Goal: Task Accomplishment & Management: Use online tool/utility

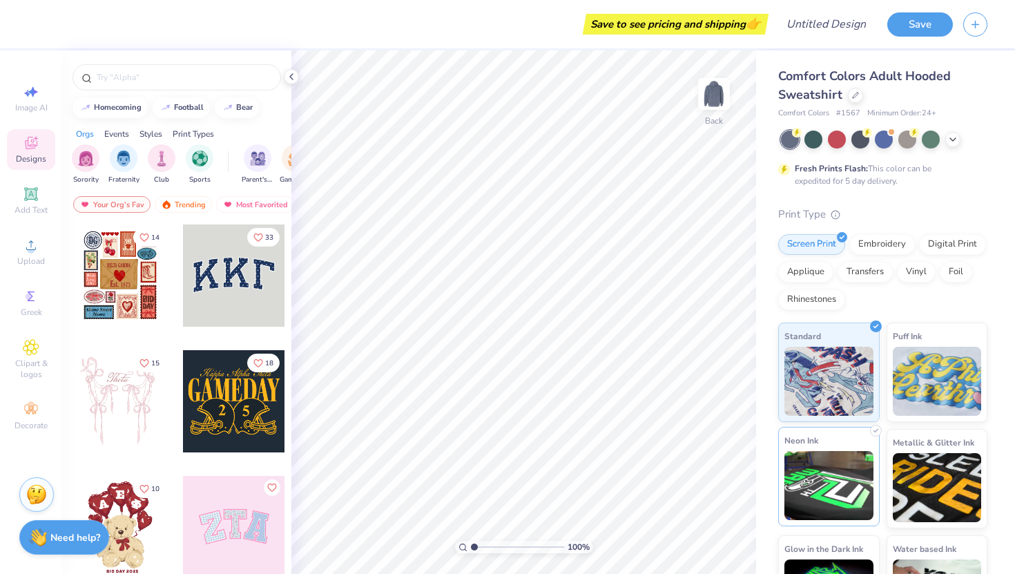
scroll to position [61, 0]
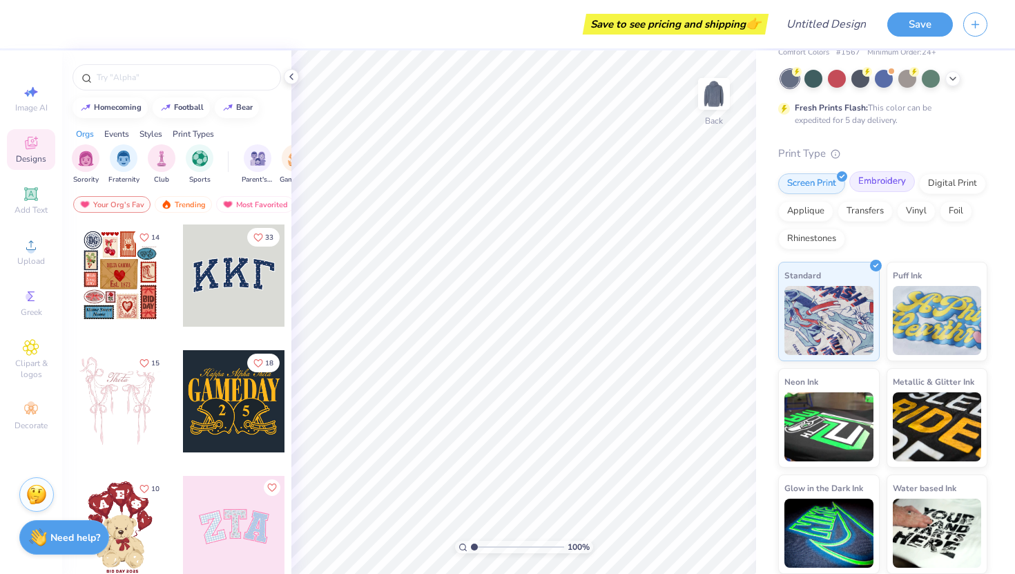
click at [889, 189] on div "Embroidery" at bounding box center [882, 181] width 66 height 21
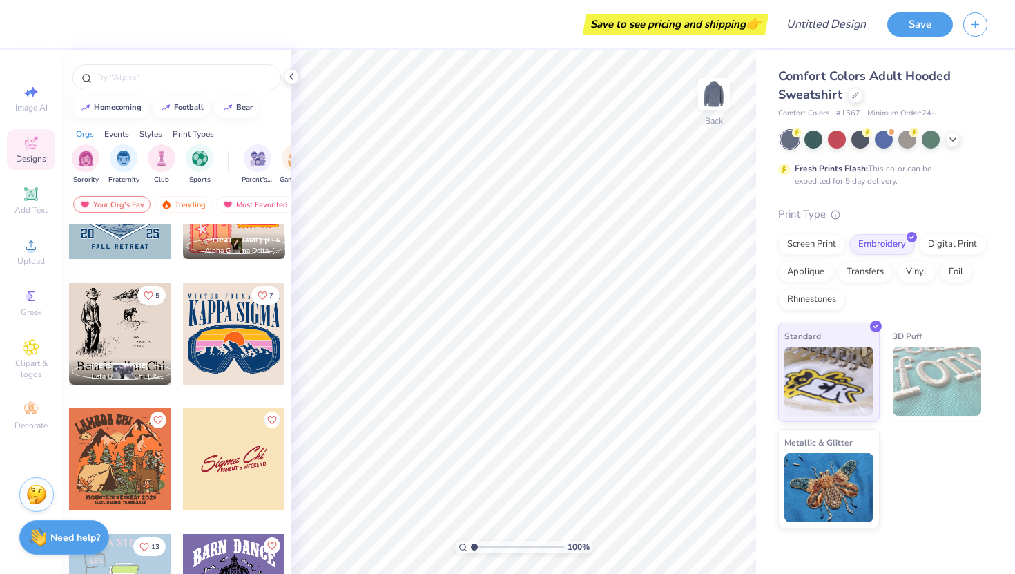
scroll to position [3987, 0]
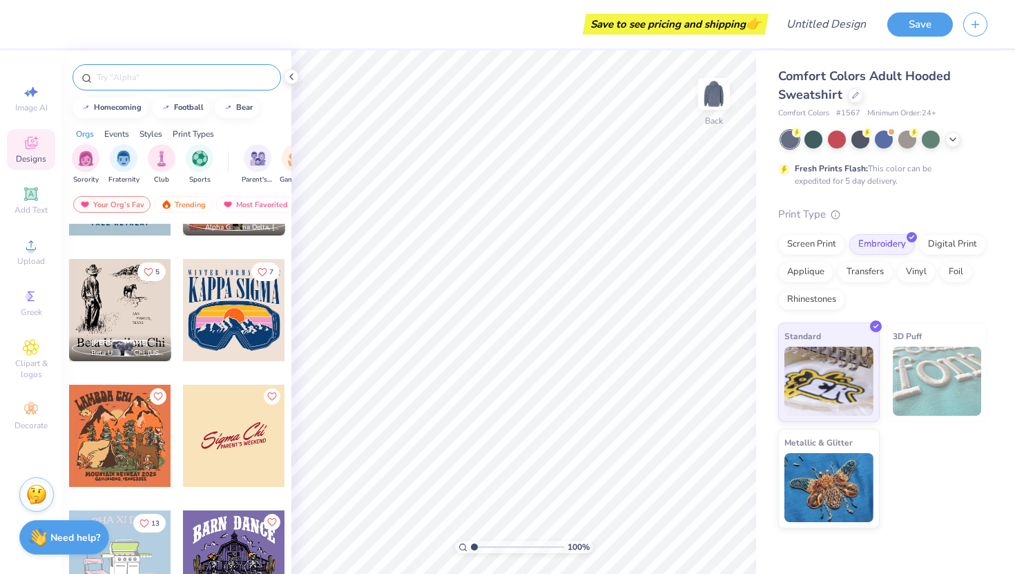
click at [159, 86] on div at bounding box center [176, 77] width 209 height 26
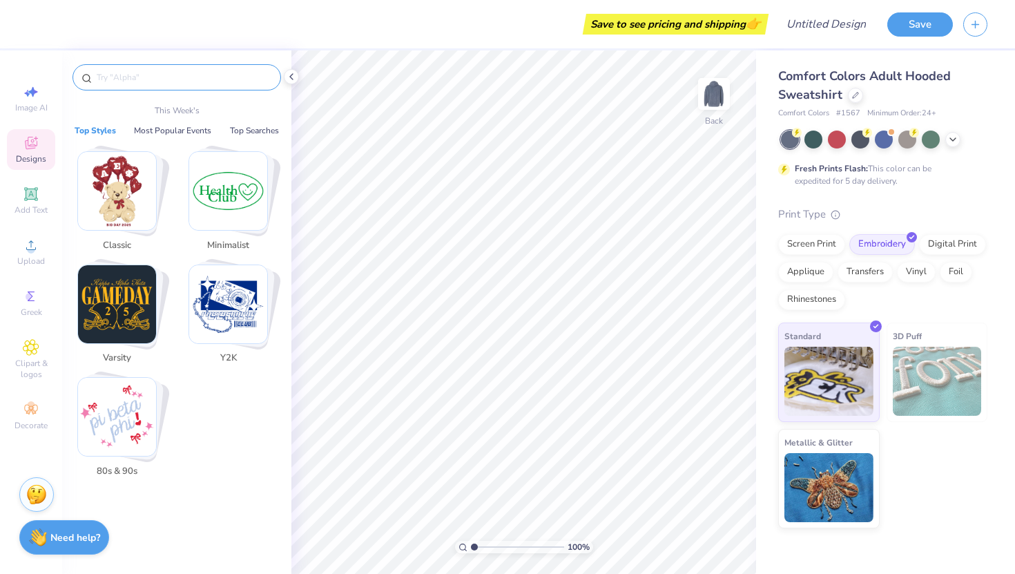
click at [157, 84] on input "text" at bounding box center [183, 77] width 177 height 14
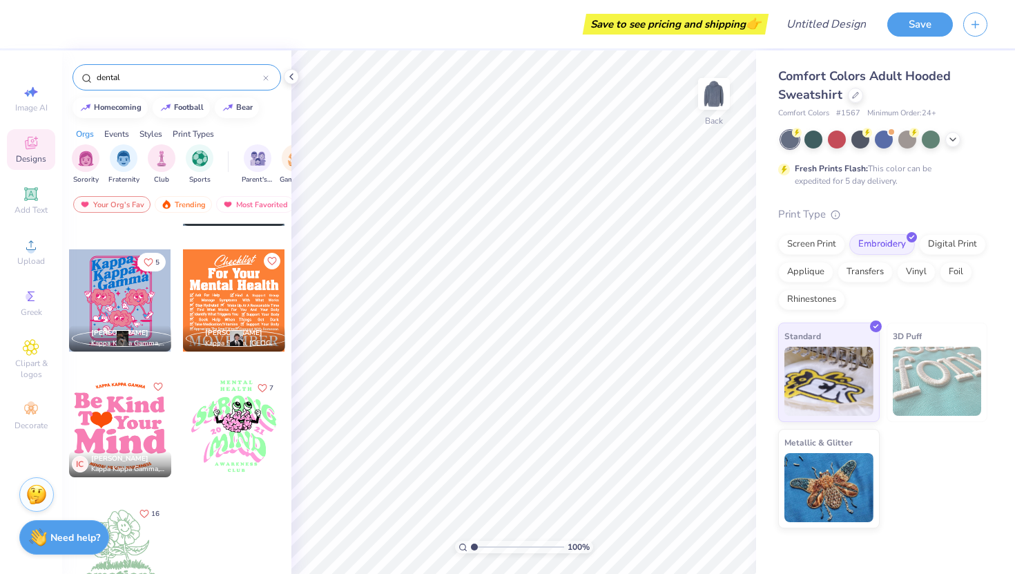
scroll to position [0, 0]
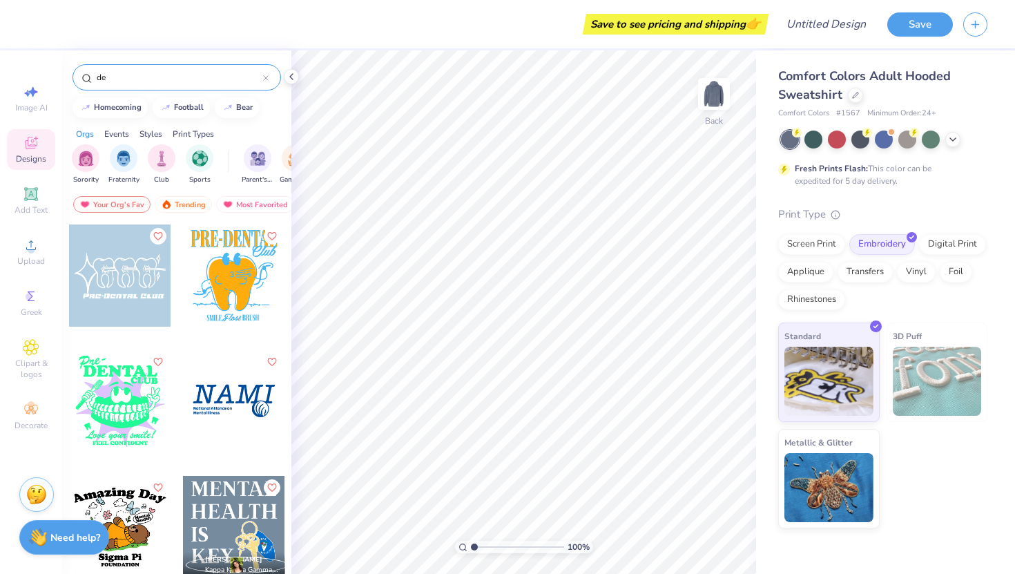
type input "d"
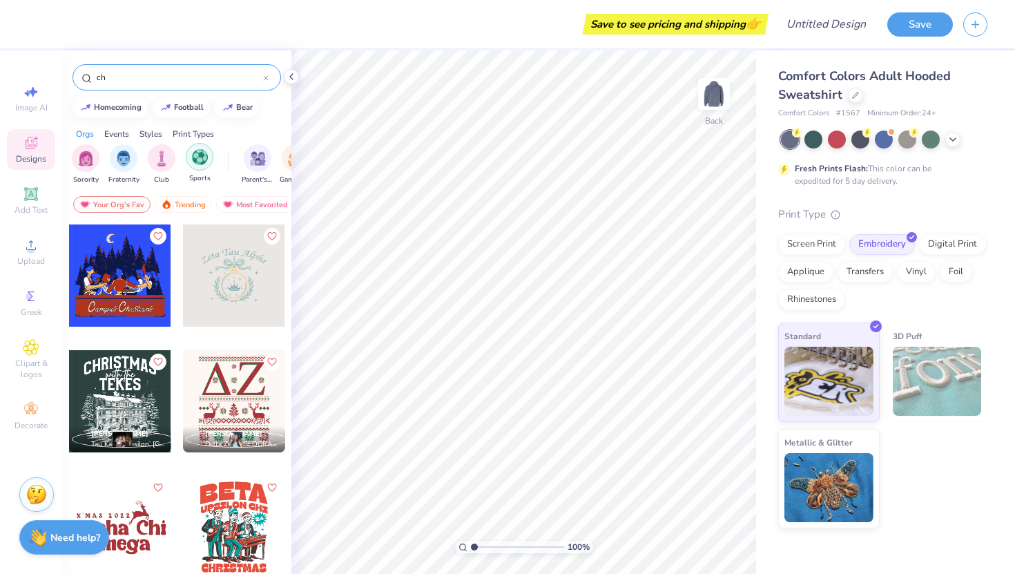
type input "c"
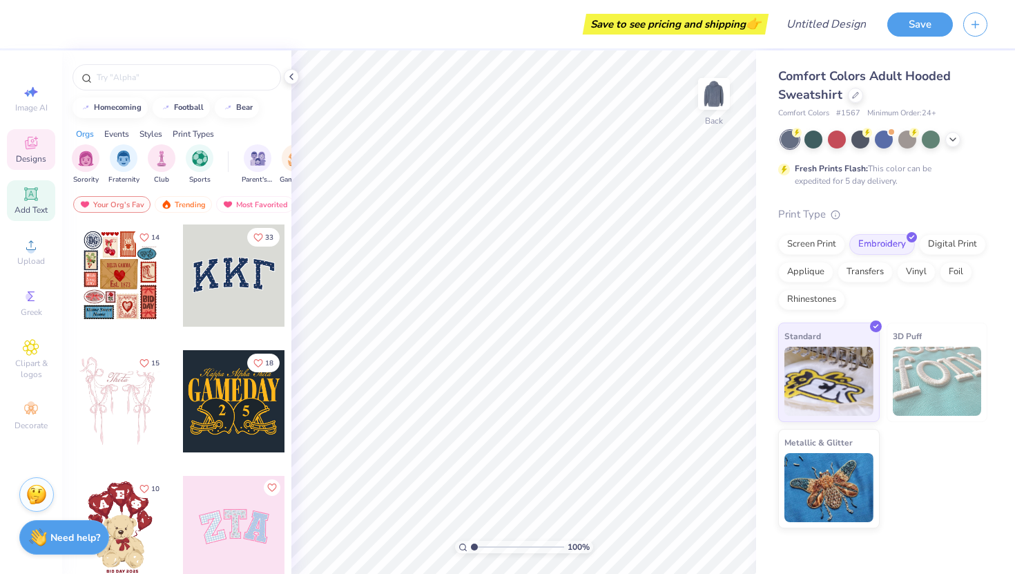
click at [29, 190] on icon at bounding box center [31, 193] width 10 height 10
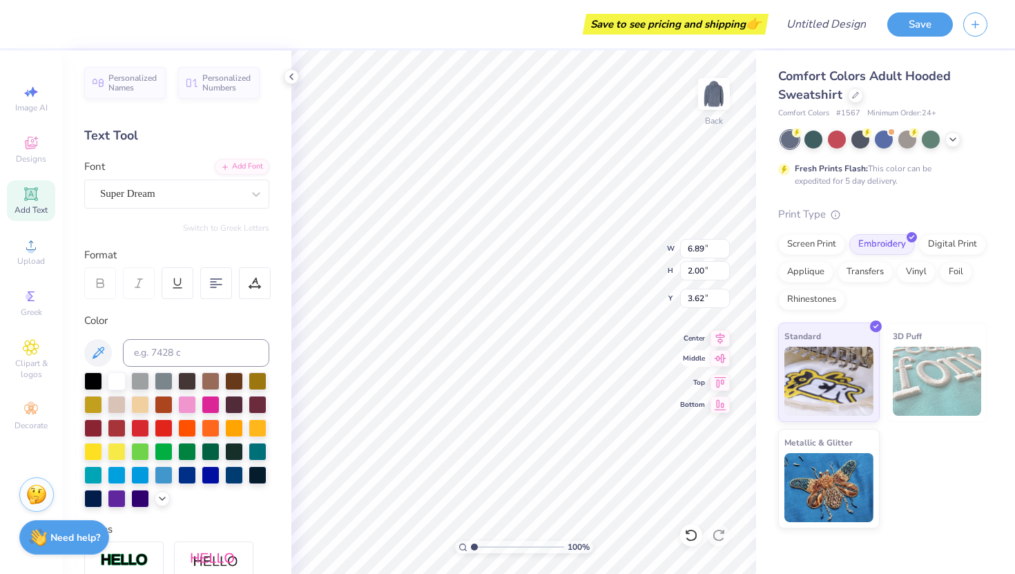
click at [721, 356] on icon at bounding box center [721, 358] width 12 height 9
click at [718, 333] on icon at bounding box center [719, 336] width 19 height 17
click at [721, 383] on icon at bounding box center [719, 380] width 19 height 17
click at [725, 357] on icon at bounding box center [719, 358] width 19 height 17
click at [720, 379] on icon at bounding box center [719, 380] width 19 height 17
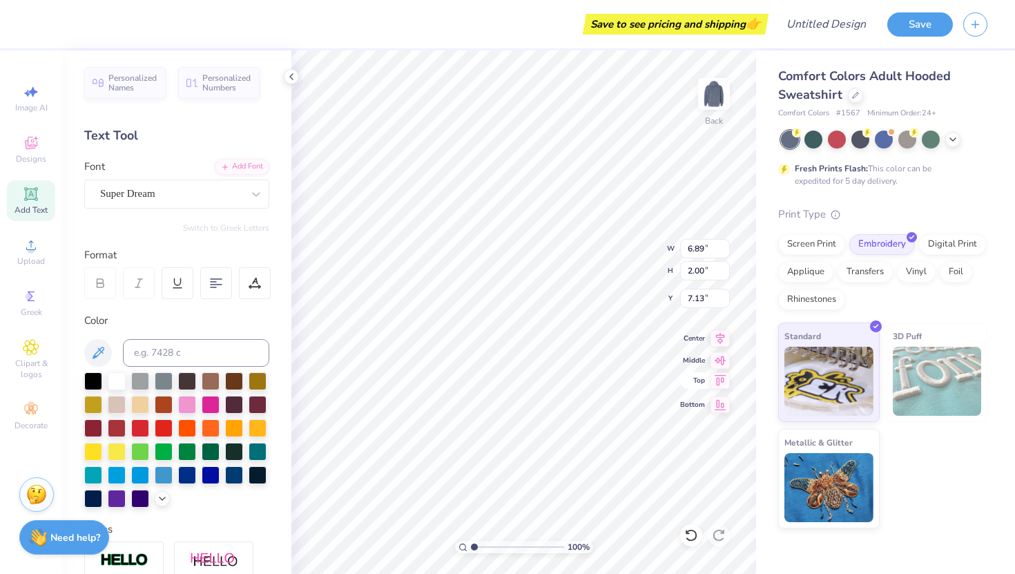
type input "0.50"
click at [722, 331] on icon at bounding box center [719, 336] width 19 height 17
click at [722, 336] on icon at bounding box center [720, 336] width 9 height 12
click at [721, 333] on icon at bounding box center [719, 336] width 19 height 17
click at [723, 345] on div "100 % Back W 6.89 6.89 " H 2.00 2.00 " Y 0.50 0.50 " Center Middle Top Bottom" at bounding box center [523, 311] width 465 height 523
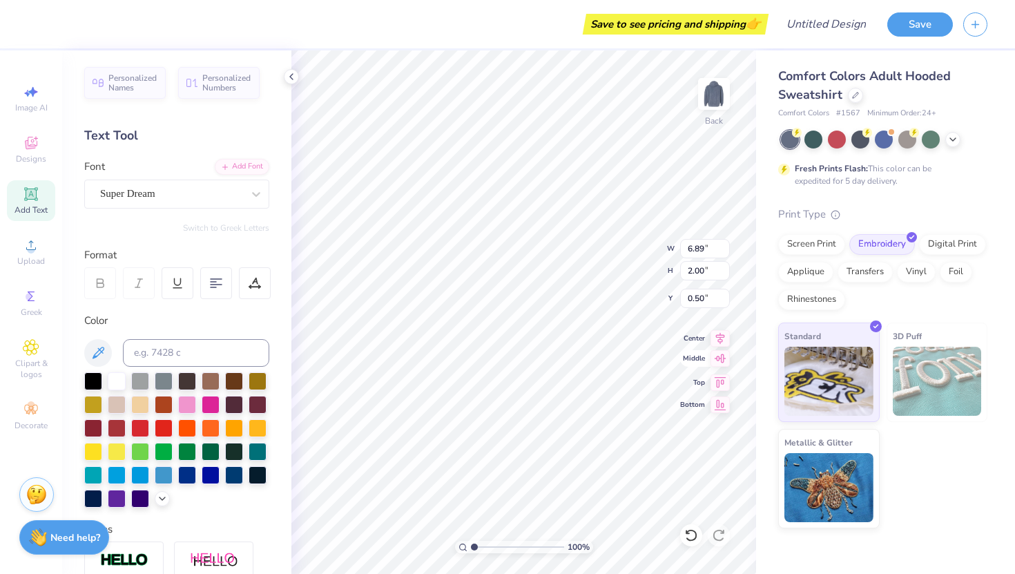
click at [717, 358] on icon at bounding box center [719, 358] width 19 height 17
type input "7.13"
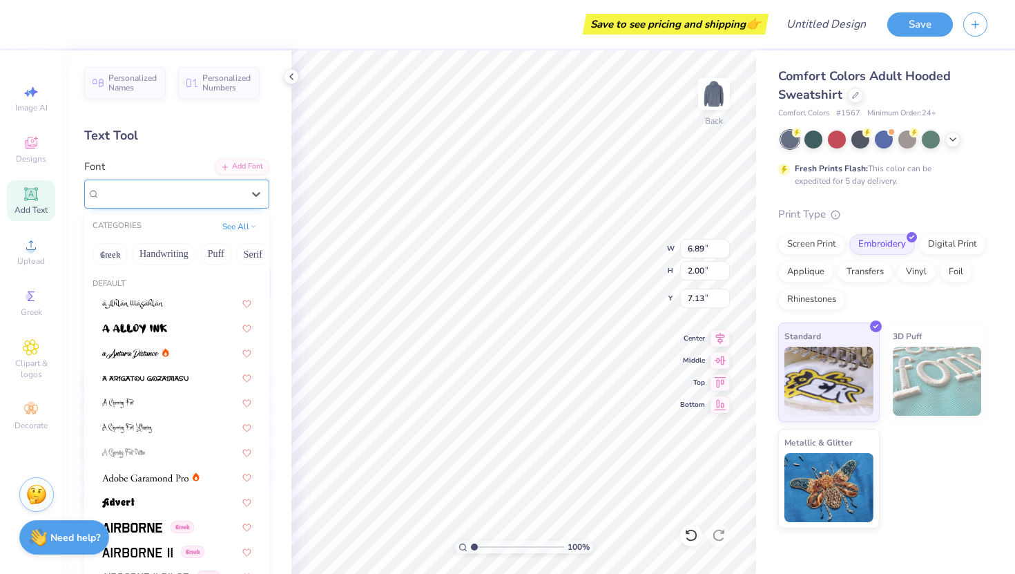
click at [168, 207] on div "Super Dream" at bounding box center [176, 194] width 185 height 29
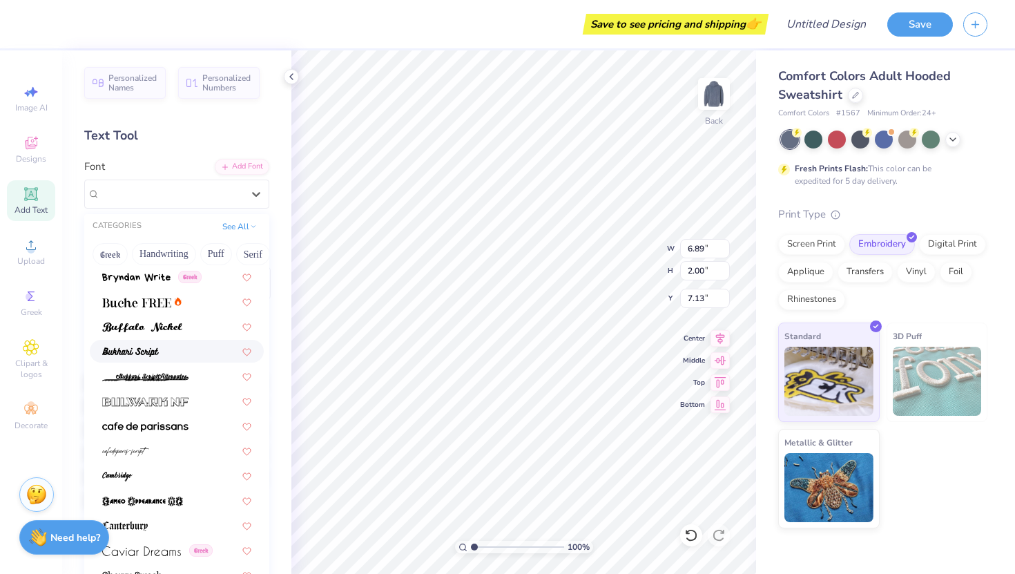
scroll to position [1715, 0]
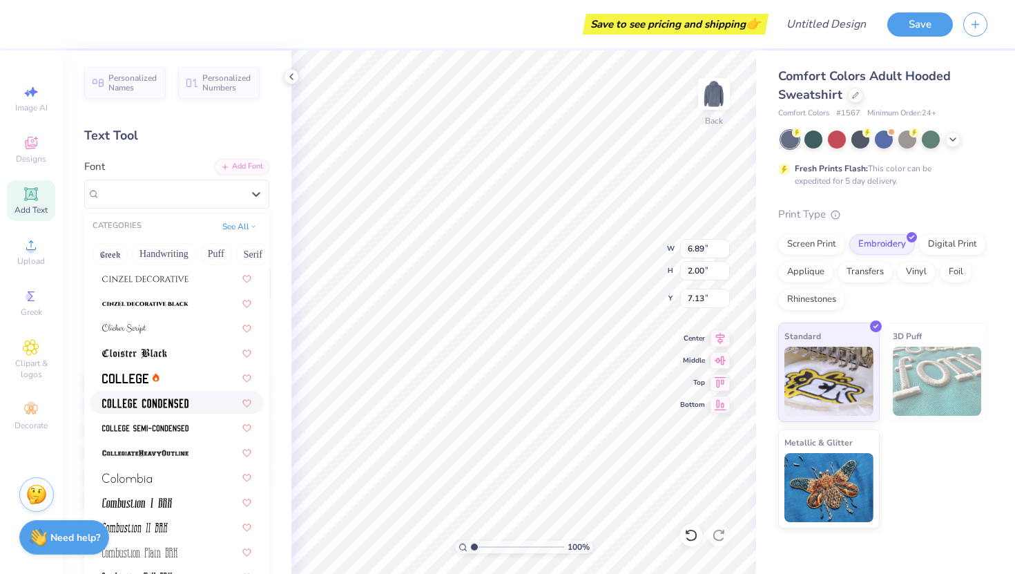
click at [161, 407] on img at bounding box center [145, 403] width 86 height 10
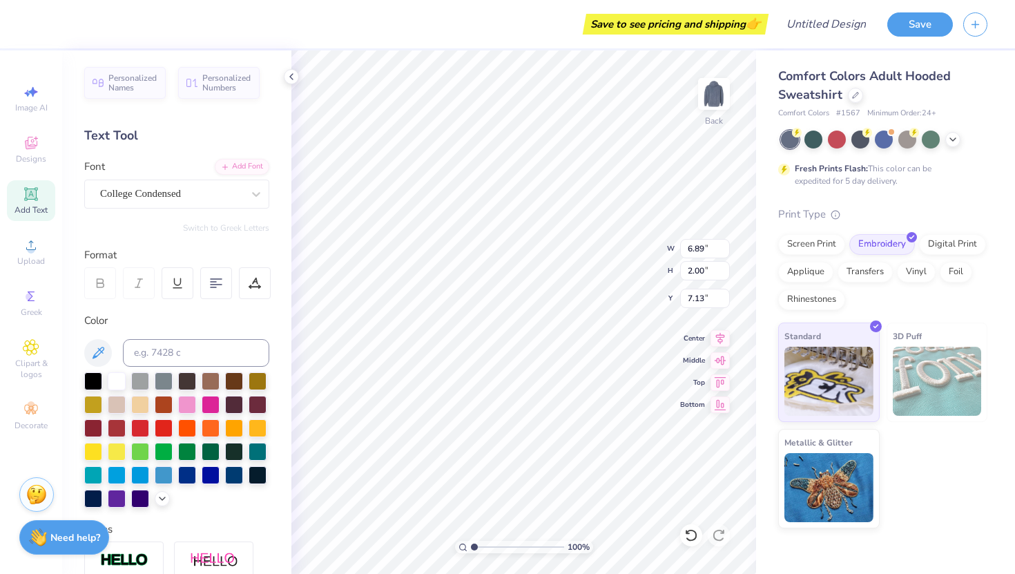
type input "5.14"
type input "1.95"
type input "7.15"
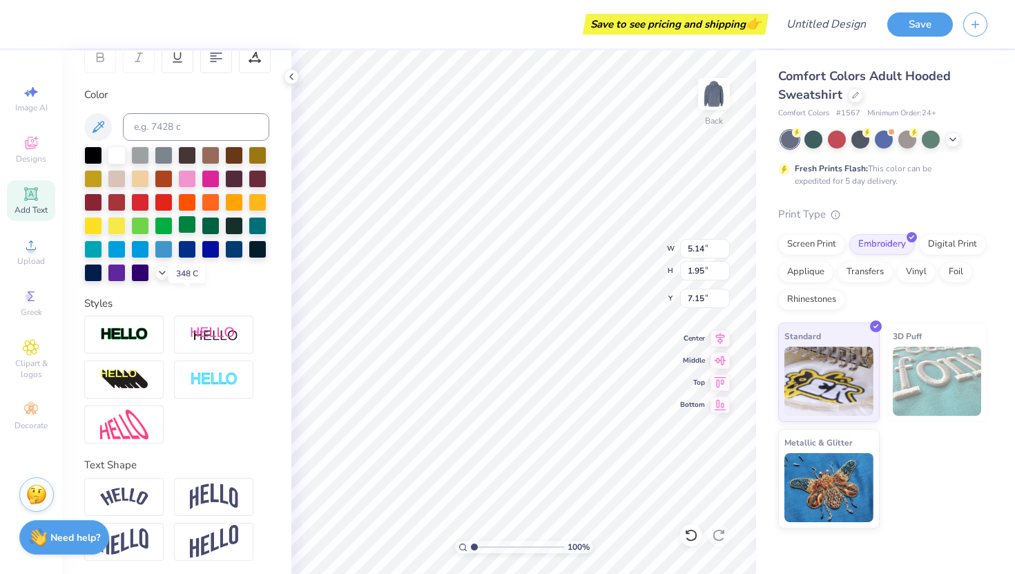
scroll to position [0, 0]
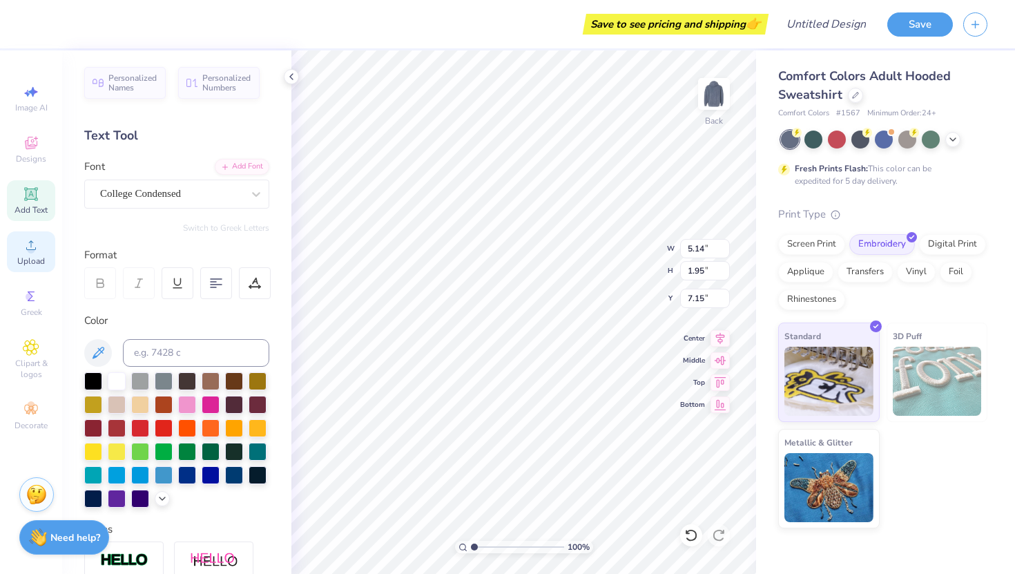
click at [28, 255] on div "Upload" at bounding box center [31, 251] width 48 height 41
click at [34, 354] on icon at bounding box center [30, 347] width 15 height 15
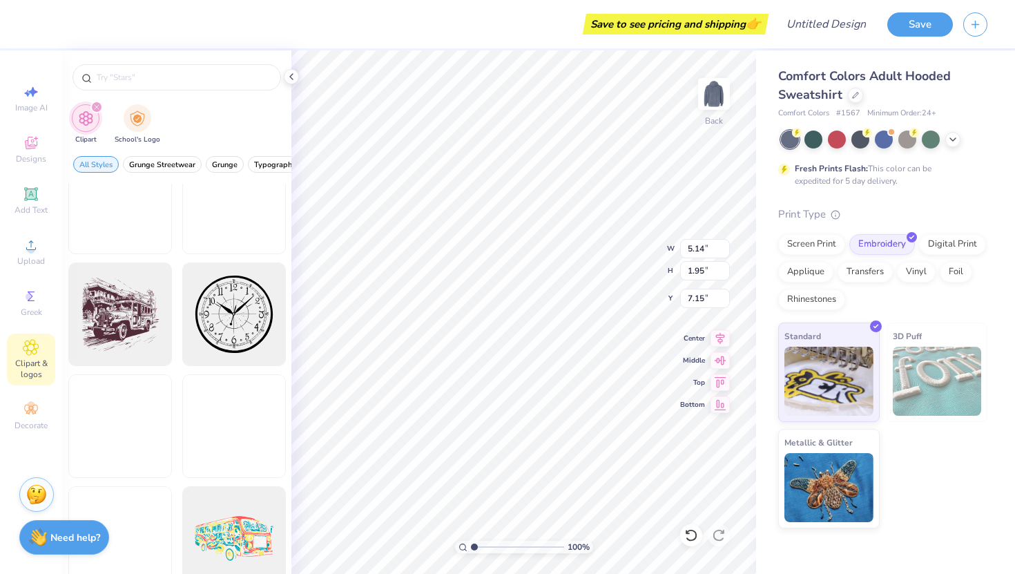
scroll to position [594, 0]
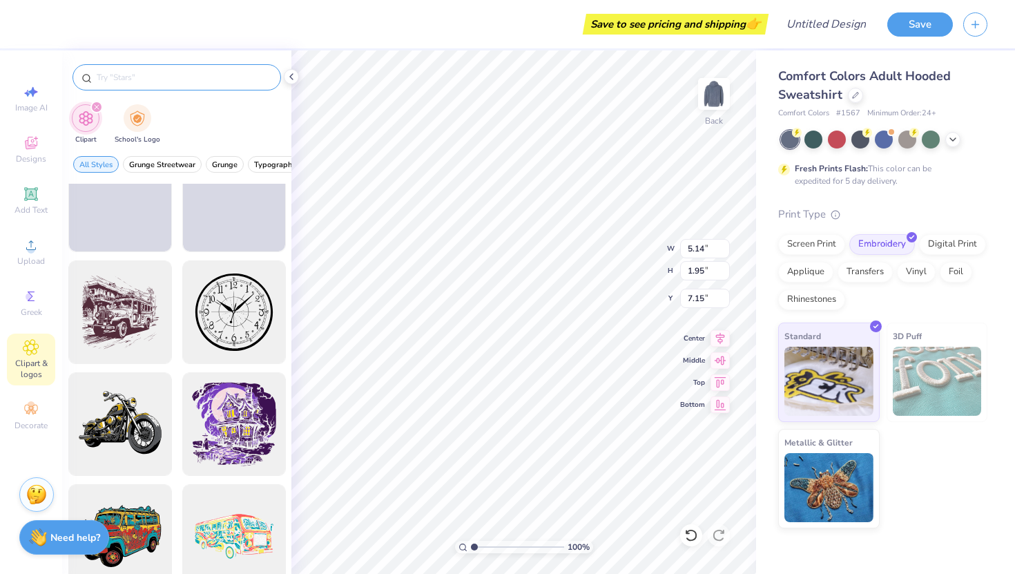
click at [171, 79] on input "text" at bounding box center [183, 77] width 177 height 14
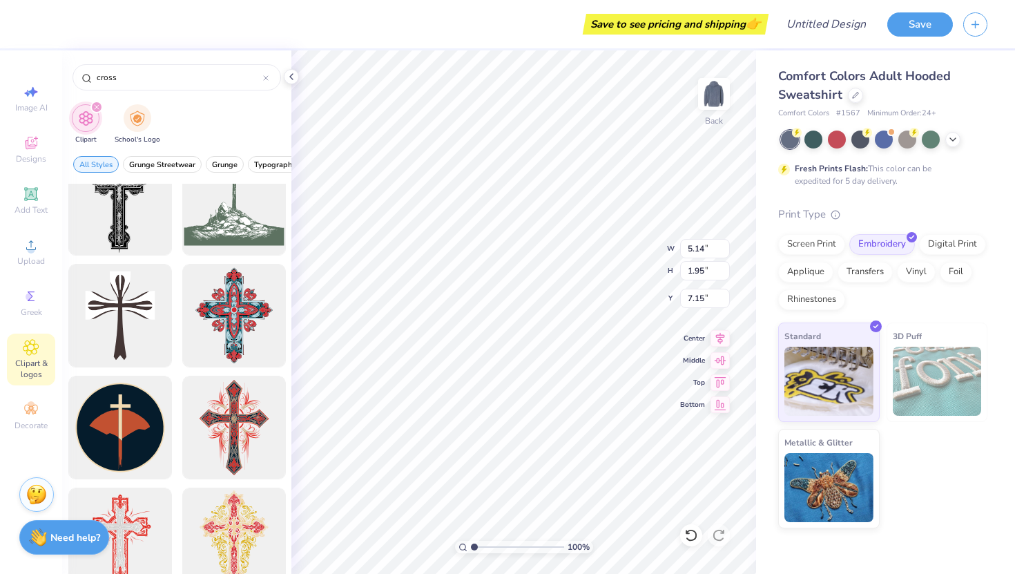
scroll to position [0, 0]
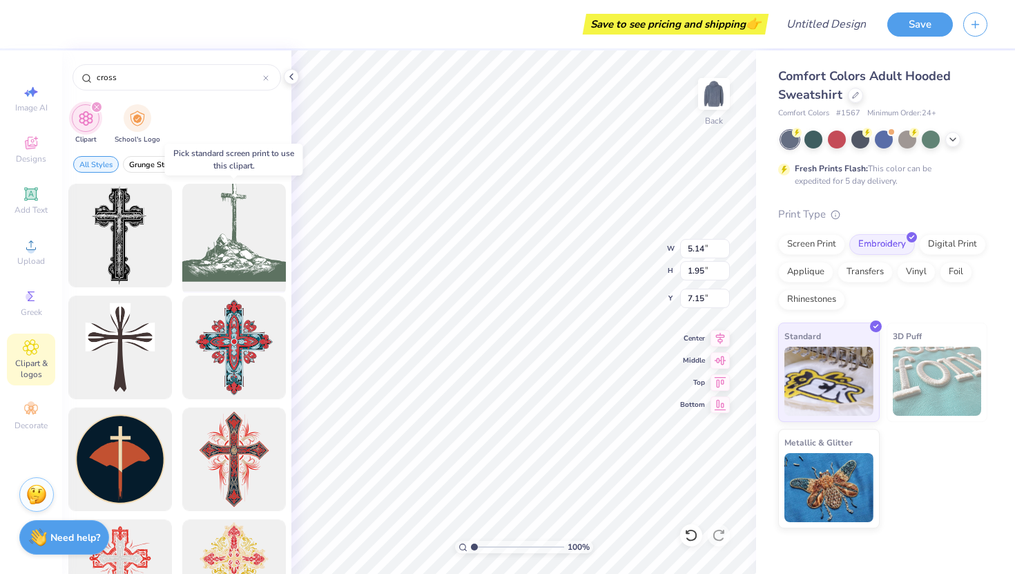
type input "cross"
click at [235, 233] on div at bounding box center [234, 236] width 114 height 114
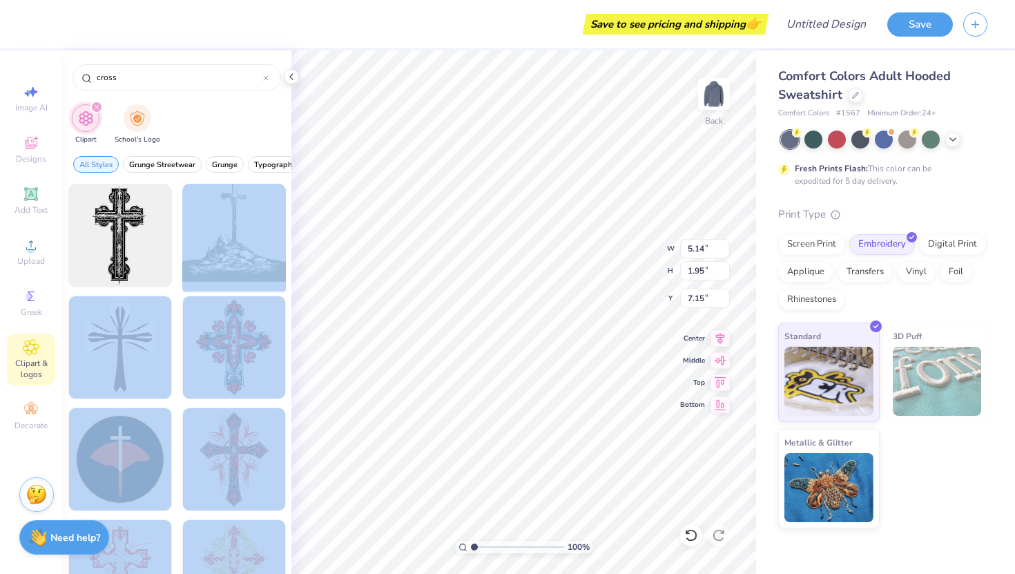
click at [436, 275] on div "Save to see pricing and shipping 👉 Design Title Save Image AI Designs Add Text …" at bounding box center [507, 287] width 1015 height 574
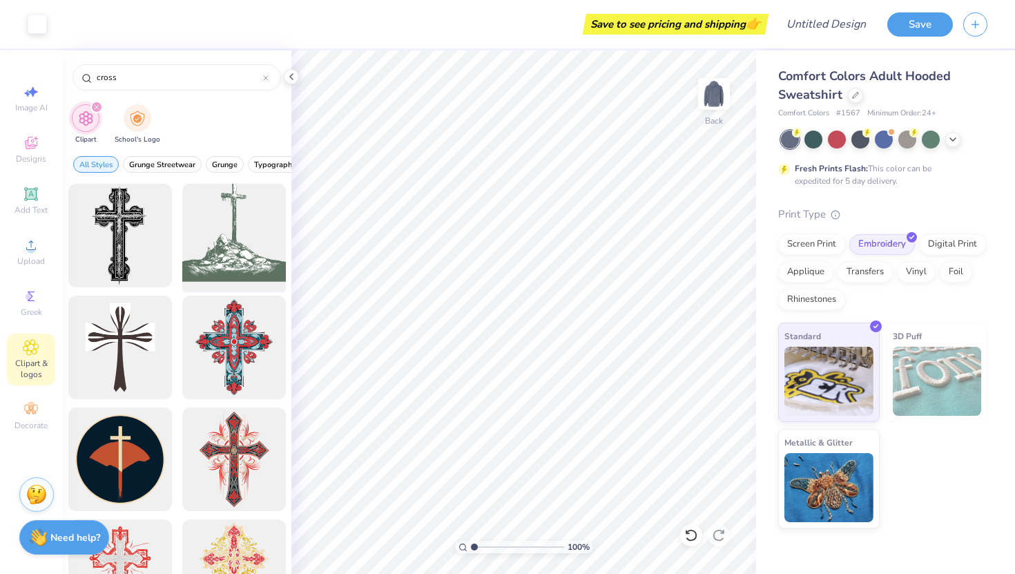
click at [256, 217] on div at bounding box center [234, 236] width 114 height 114
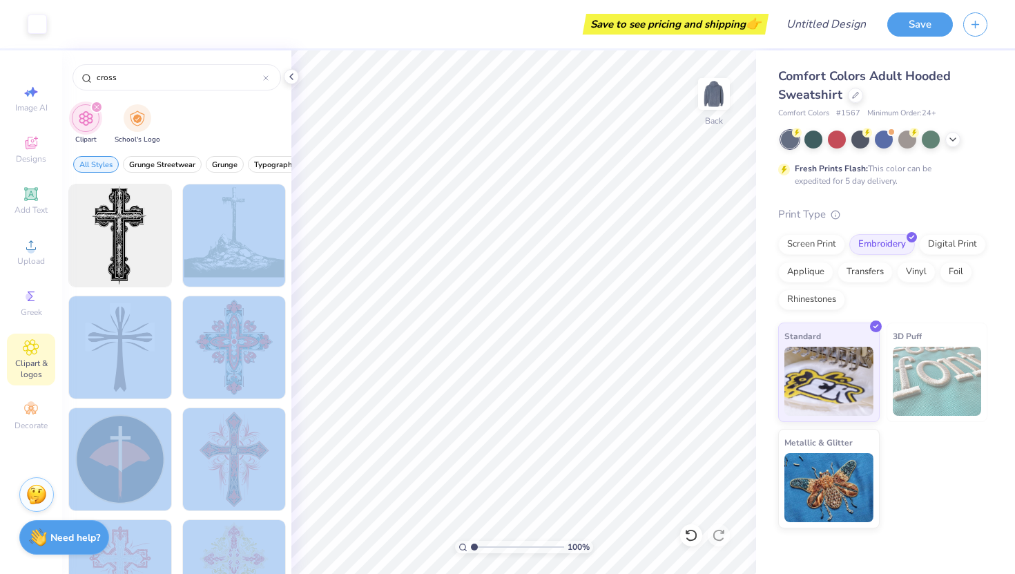
click at [303, 215] on div "Art colors Save to see pricing and shipping 👉 Design Title Save Image AI Design…" at bounding box center [507, 287] width 1015 height 574
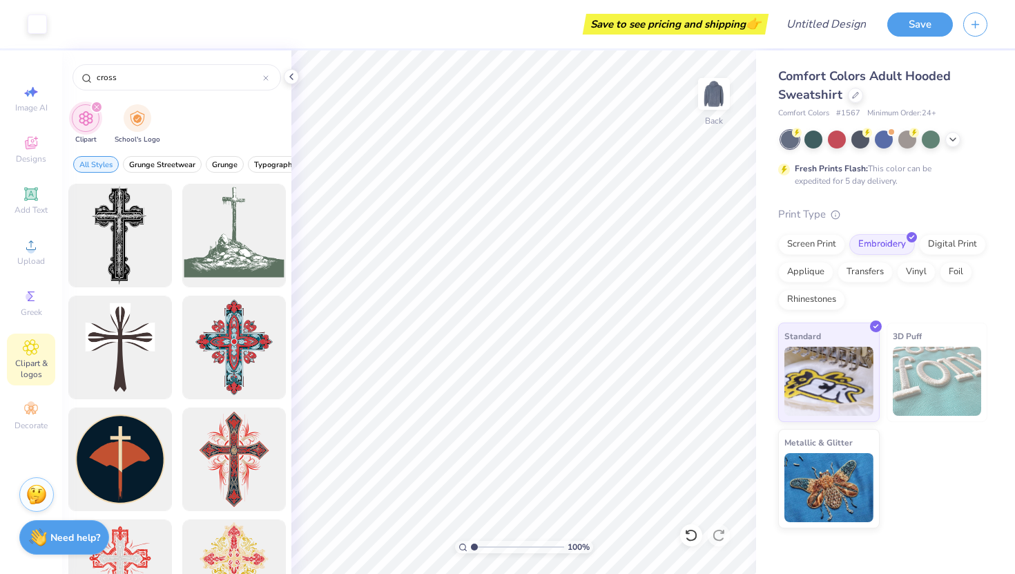
click at [287, 241] on div at bounding box center [176, 379] width 229 height 390
click at [15, 412] on div "Decorate" at bounding box center [31, 416] width 48 height 41
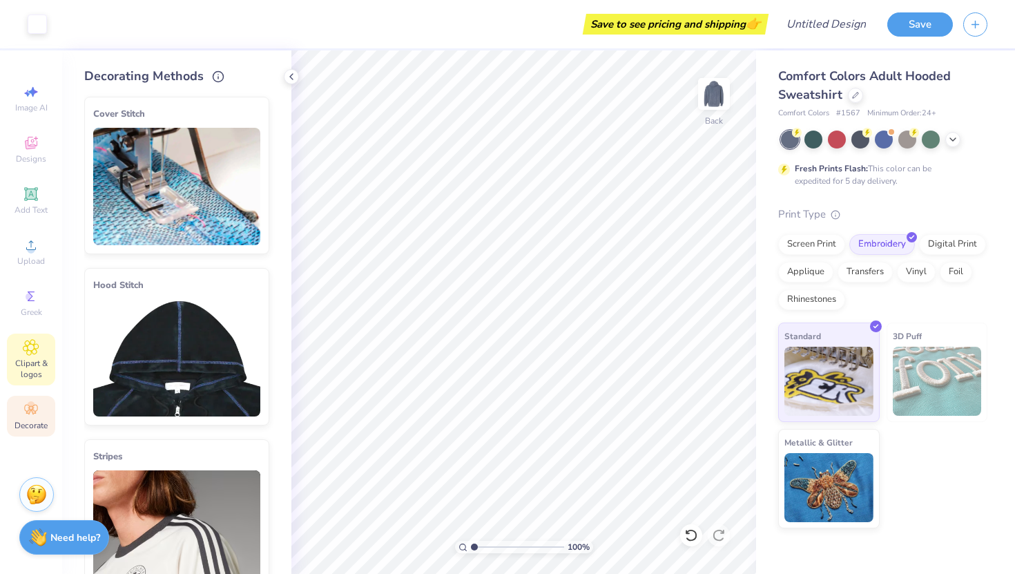
click at [41, 378] on span "Clipart & logos" at bounding box center [31, 369] width 48 height 22
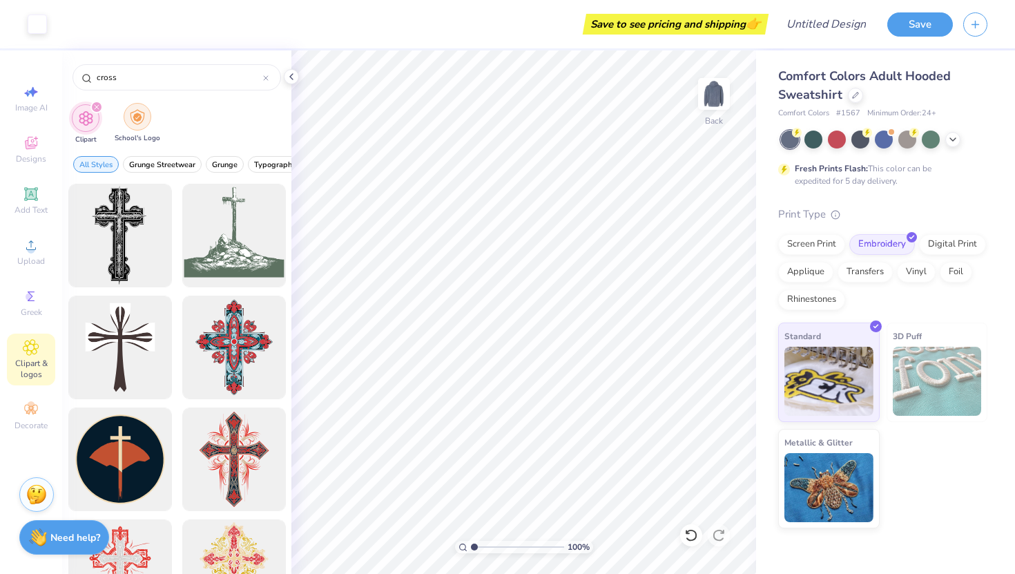
click at [137, 120] on img "filter for School's Logo" at bounding box center [137, 117] width 15 height 16
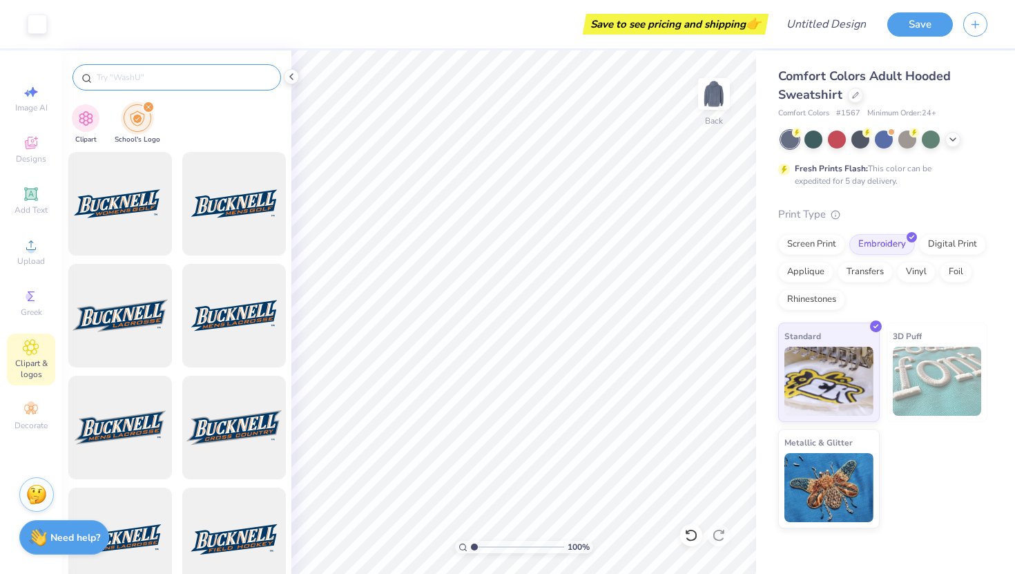
click at [195, 77] on input "text" at bounding box center [183, 77] width 177 height 14
type input "osu"
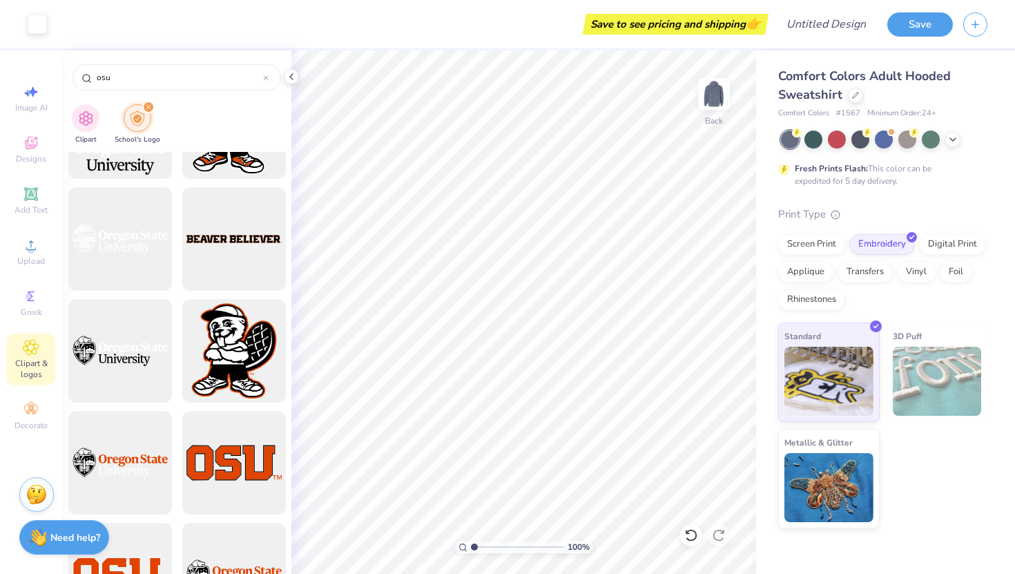
scroll to position [1089, 0]
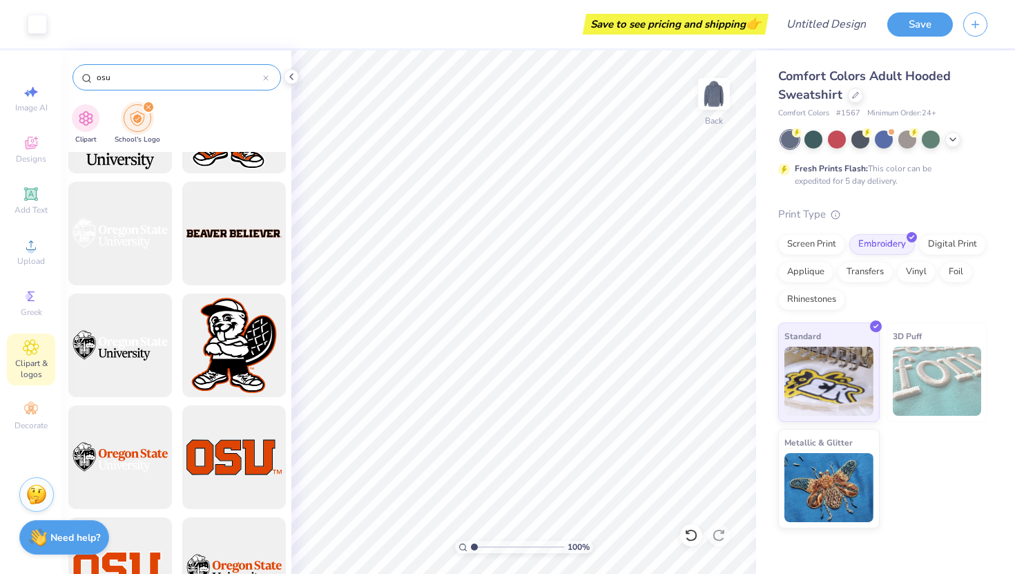
click at [267, 77] on icon at bounding box center [266, 78] width 6 height 6
